Goal: Task Accomplishment & Management: Complete application form

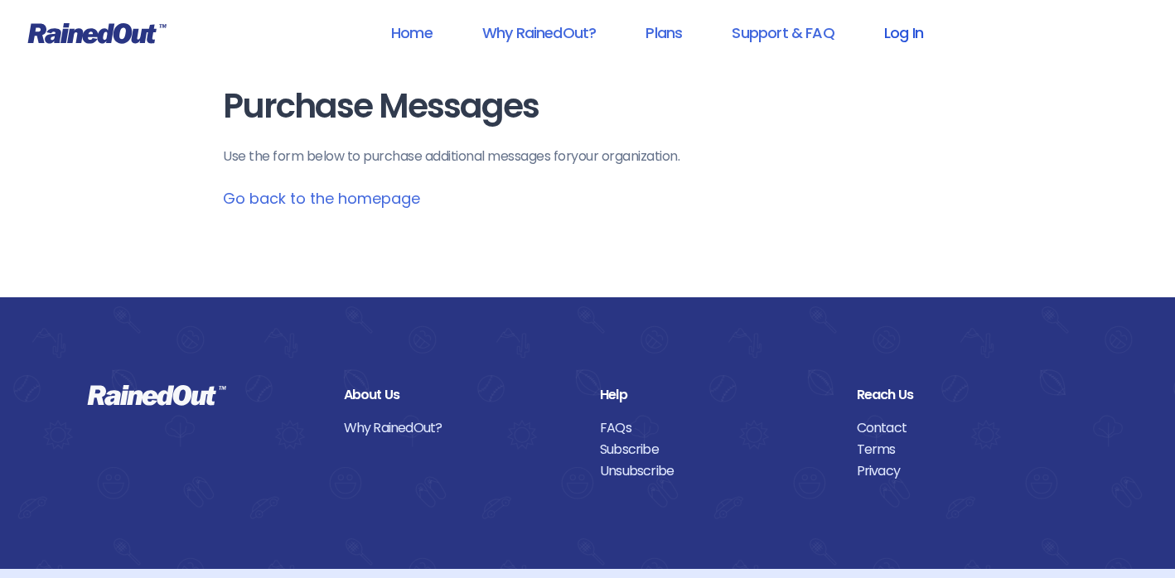
click at [893, 40] on link "Log In" at bounding box center [904, 32] width 82 height 37
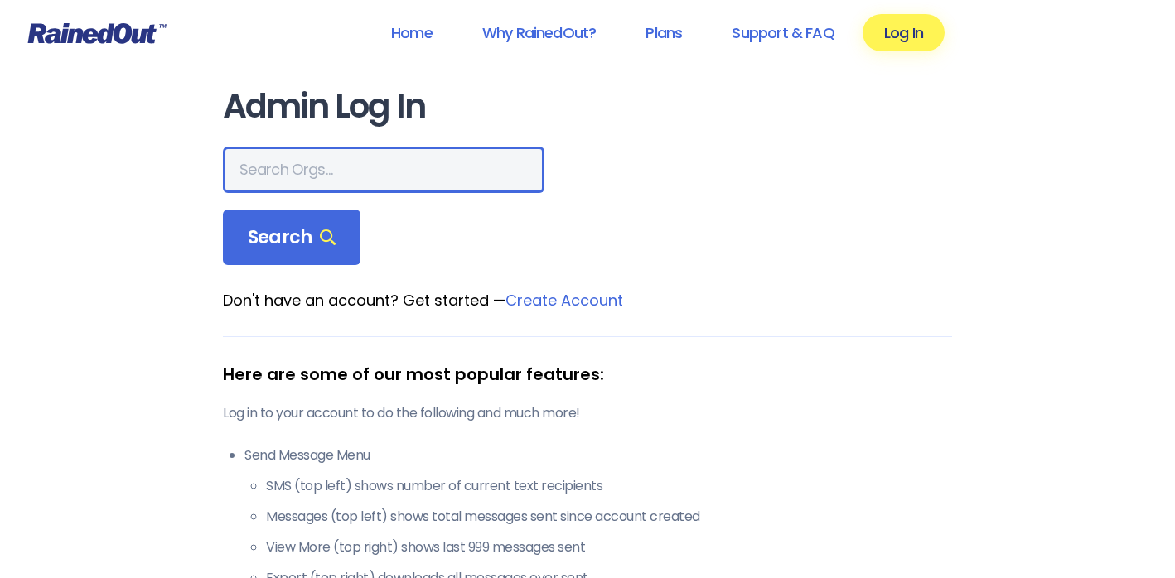
click at [341, 175] on input "text" at bounding box center [384, 170] width 322 height 46
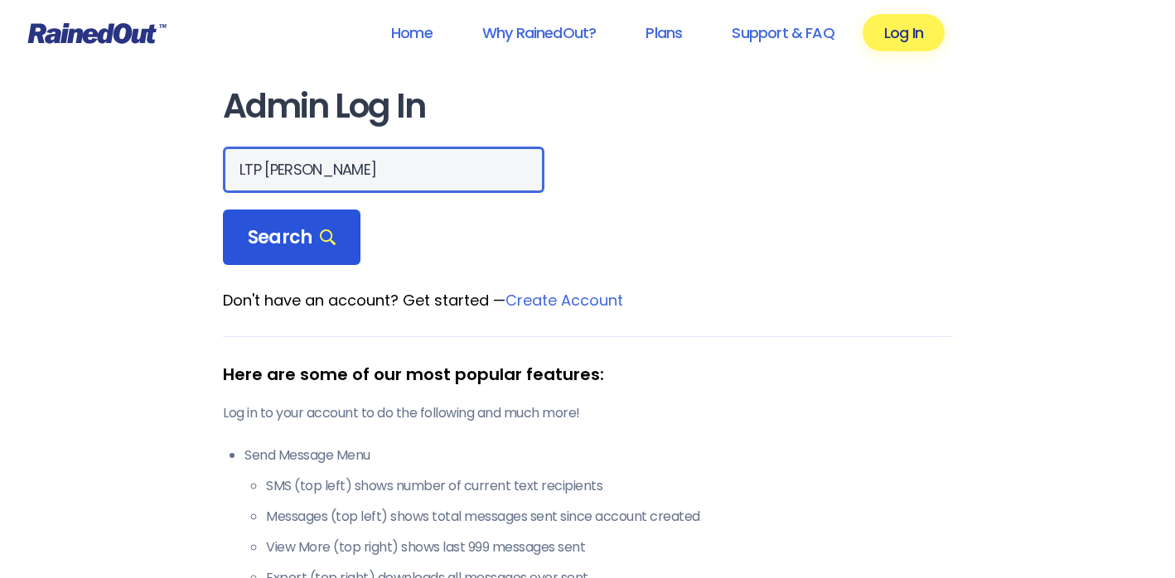
type input "LTP [PERSON_NAME]"
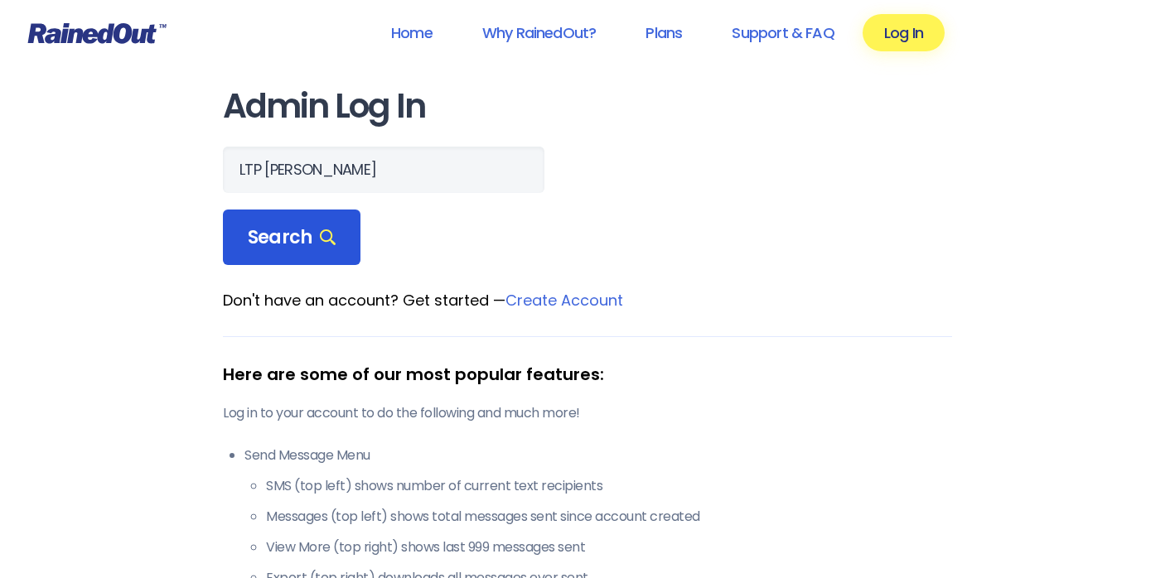
click at [304, 229] on span "Search" at bounding box center [292, 237] width 88 height 23
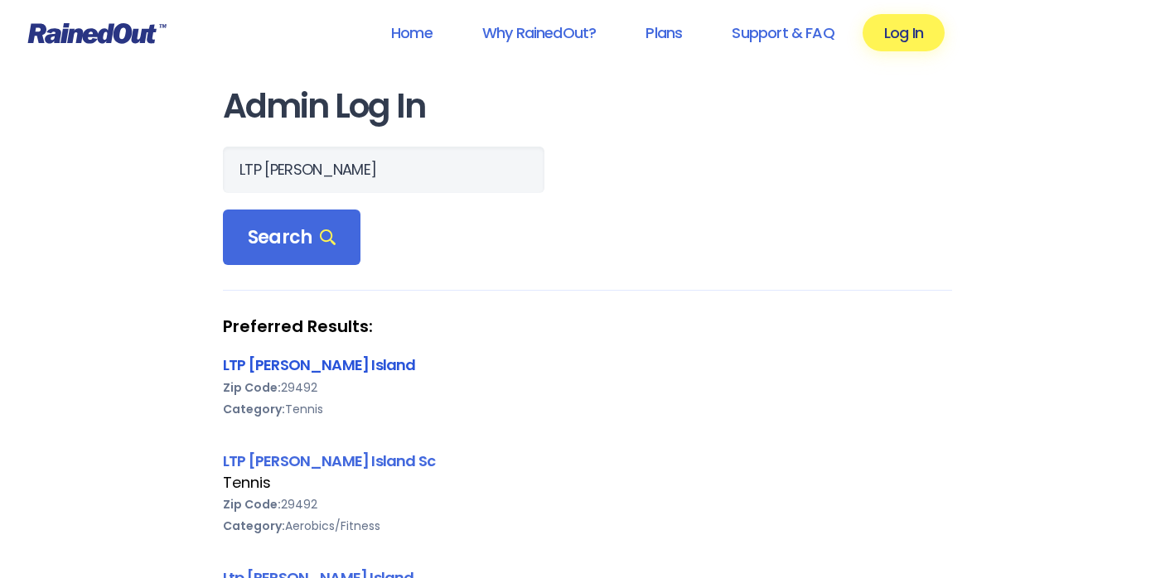
click at [250, 365] on link "LTP [PERSON_NAME] Island" at bounding box center [319, 365] width 193 height 21
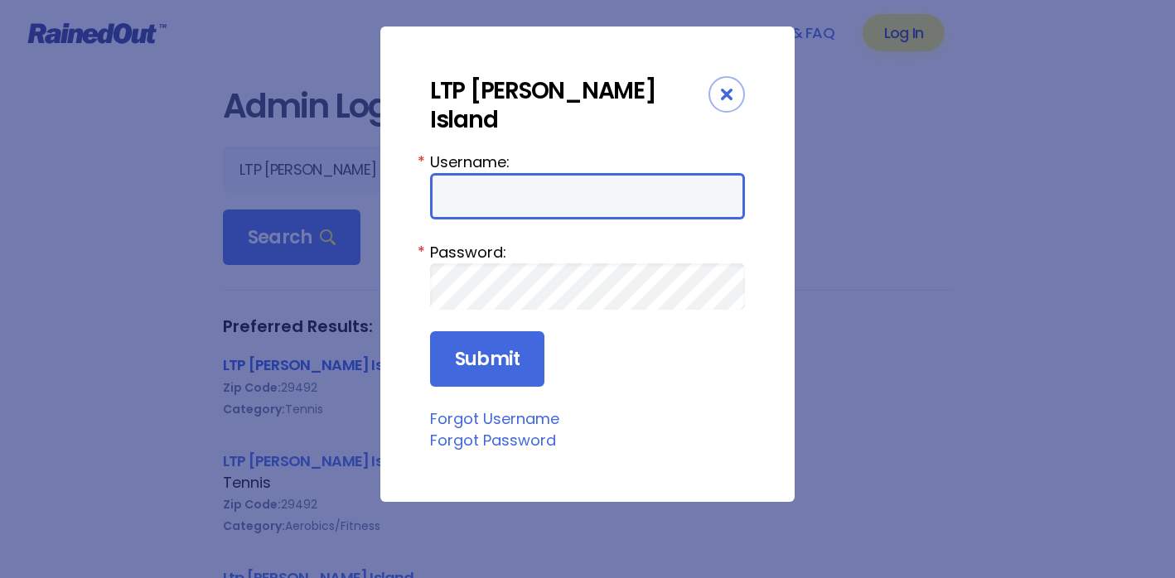
type input "tennis"
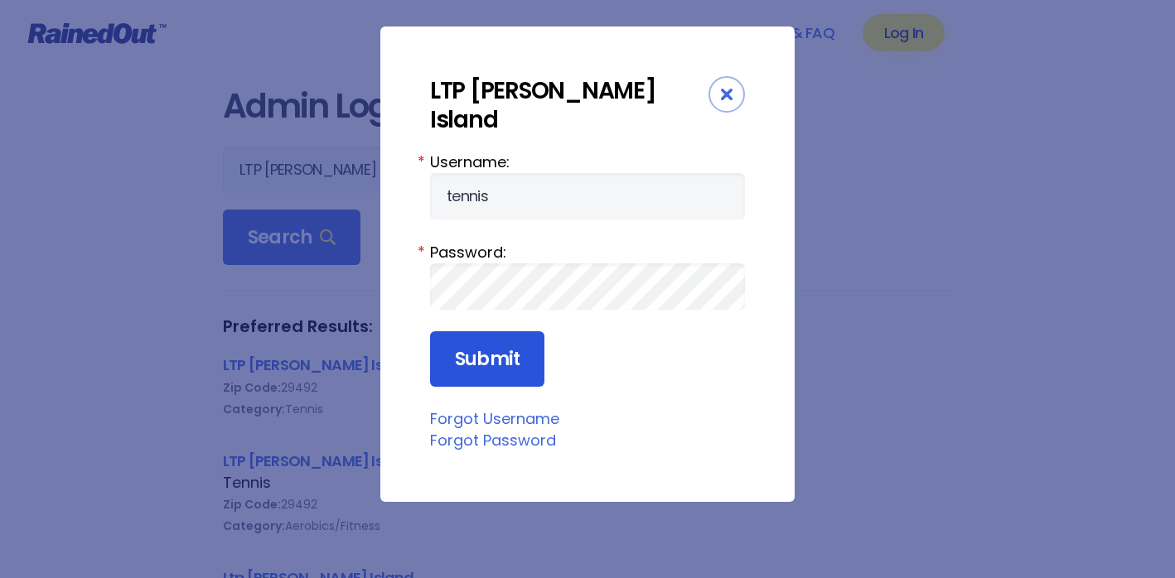
click at [458, 331] on input "Submit" at bounding box center [487, 359] width 114 height 56
click at [485, 331] on input "Submit" at bounding box center [487, 359] width 114 height 56
